Goal: Task Accomplishment & Management: Manage account settings

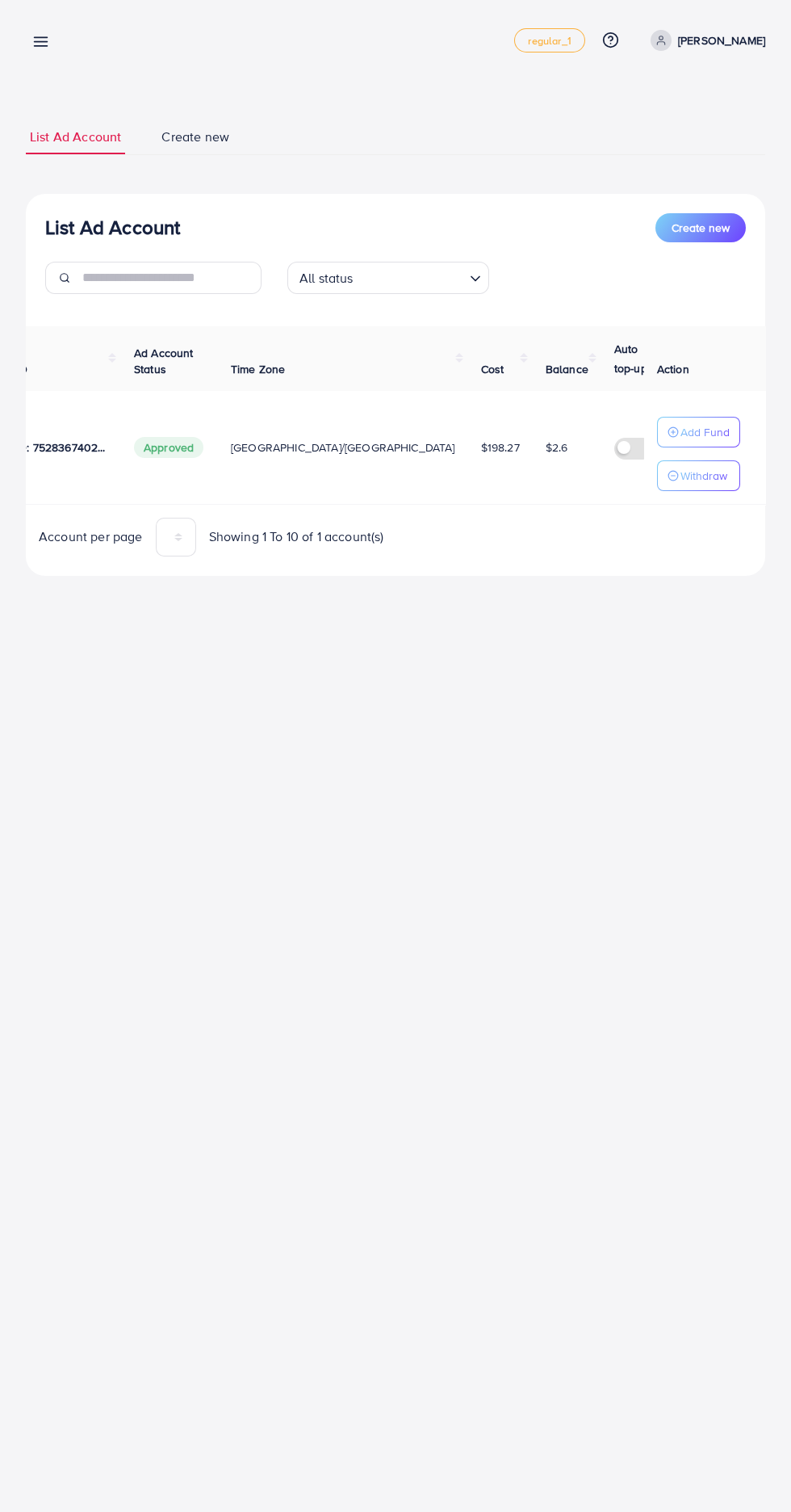
scroll to position [0, 235]
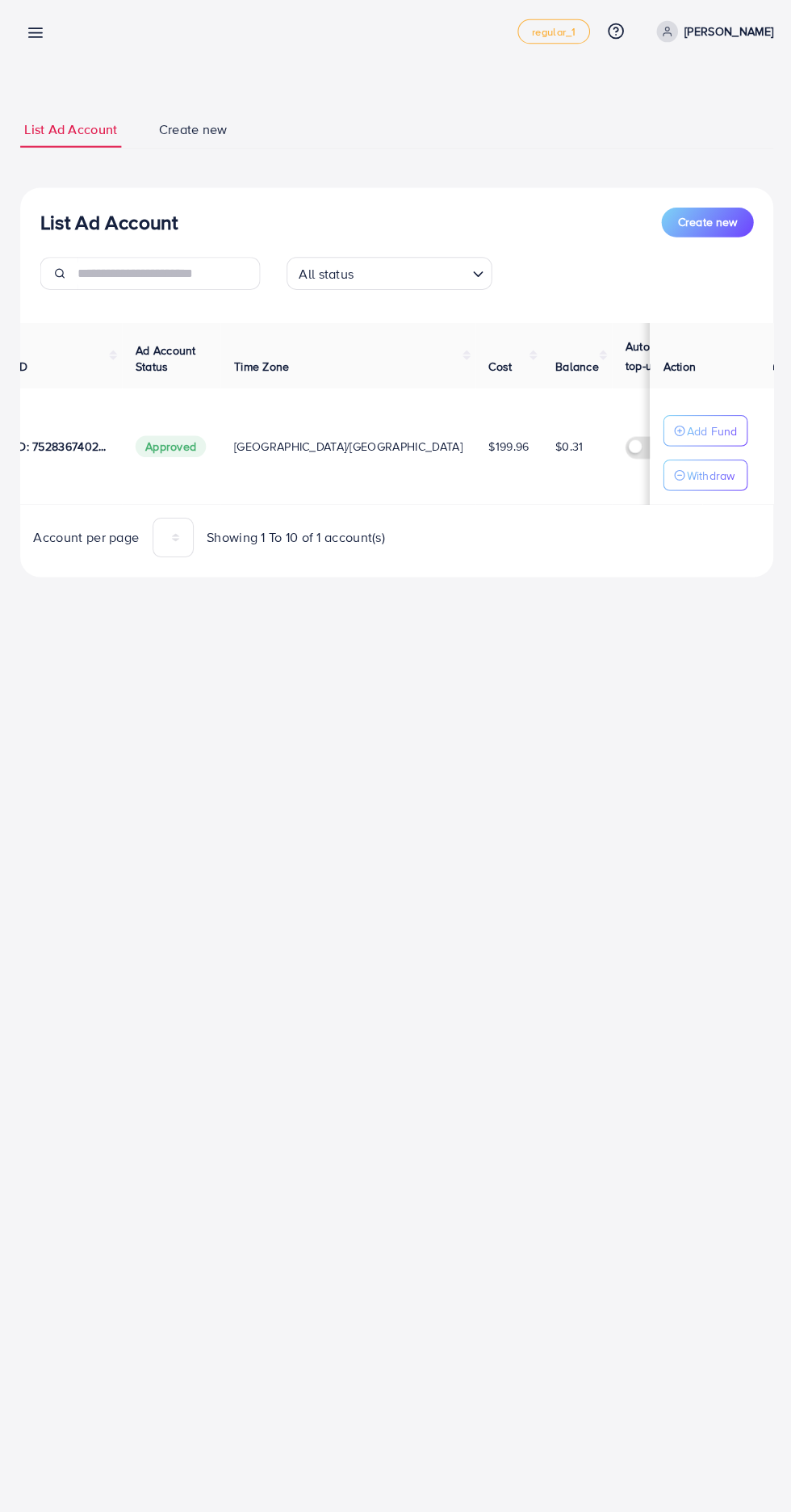
scroll to position [0, 235]
